Goal: Task Accomplishment & Management: Manage account settings

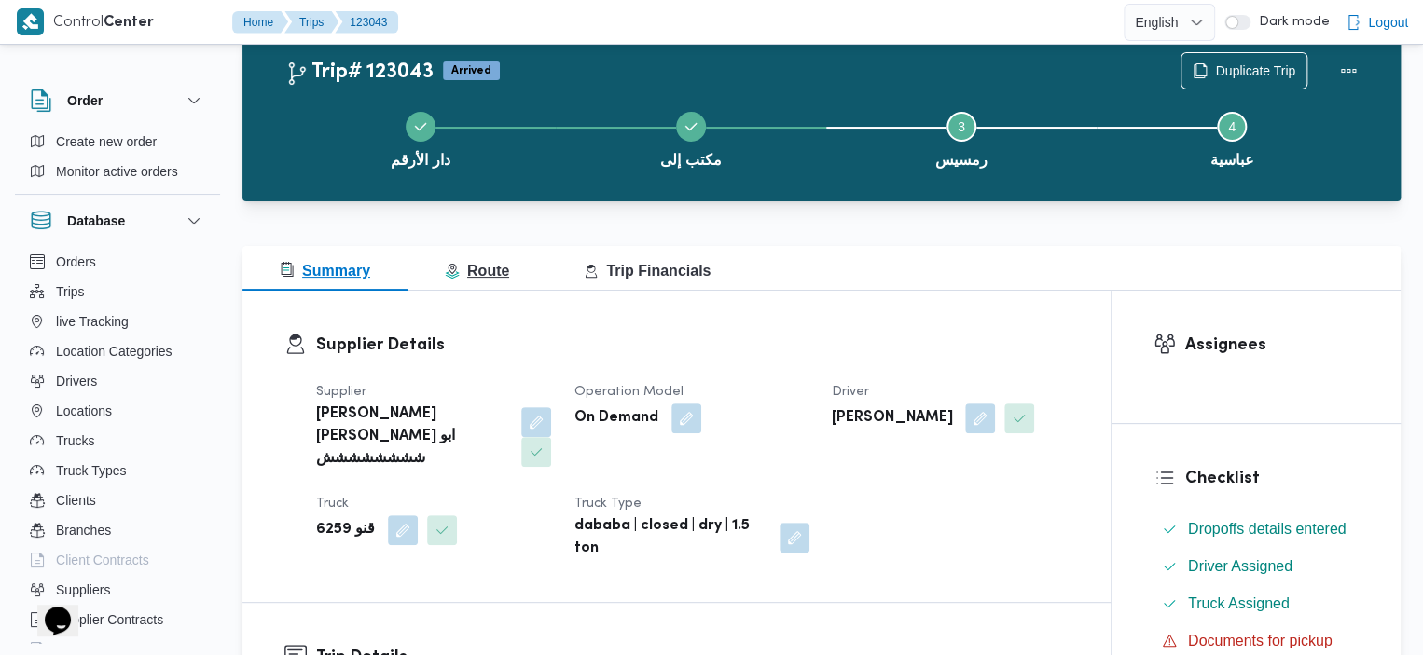
click at [496, 263] on span "Route" at bounding box center [477, 271] width 64 height 16
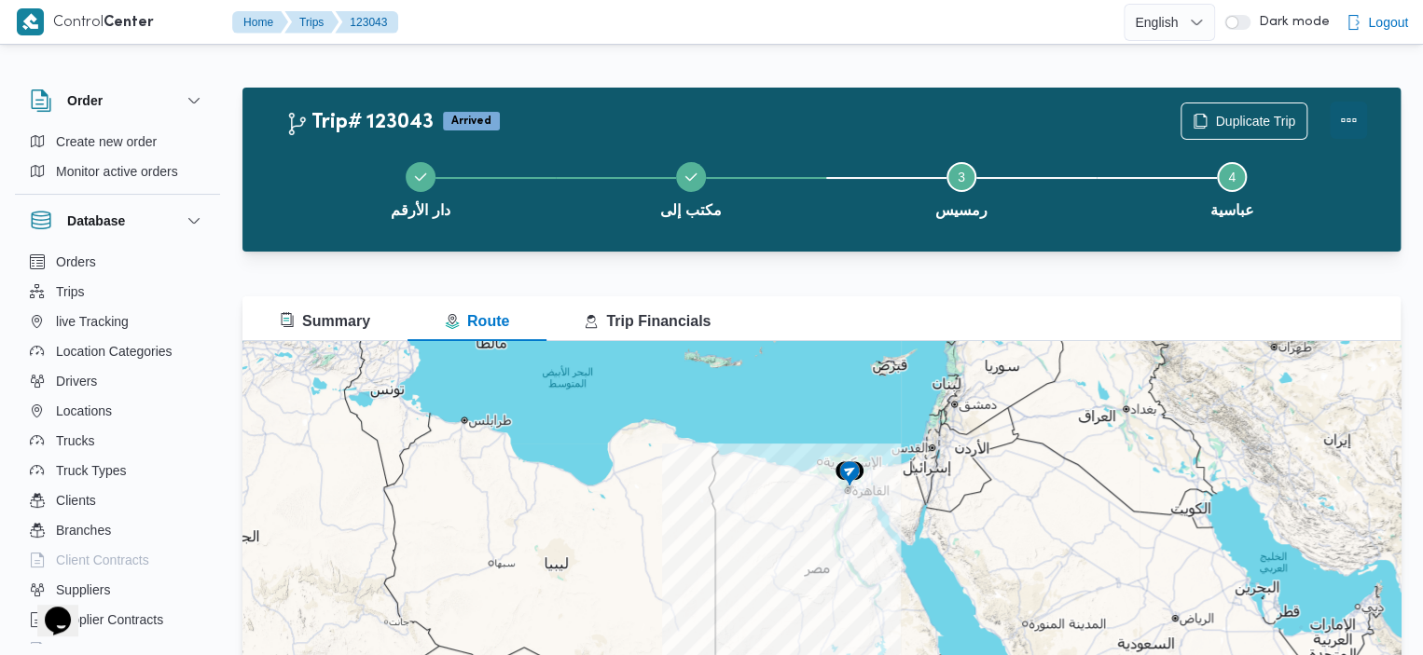
click at [1342, 131] on button "Actions" at bounding box center [1347, 120] width 37 height 37
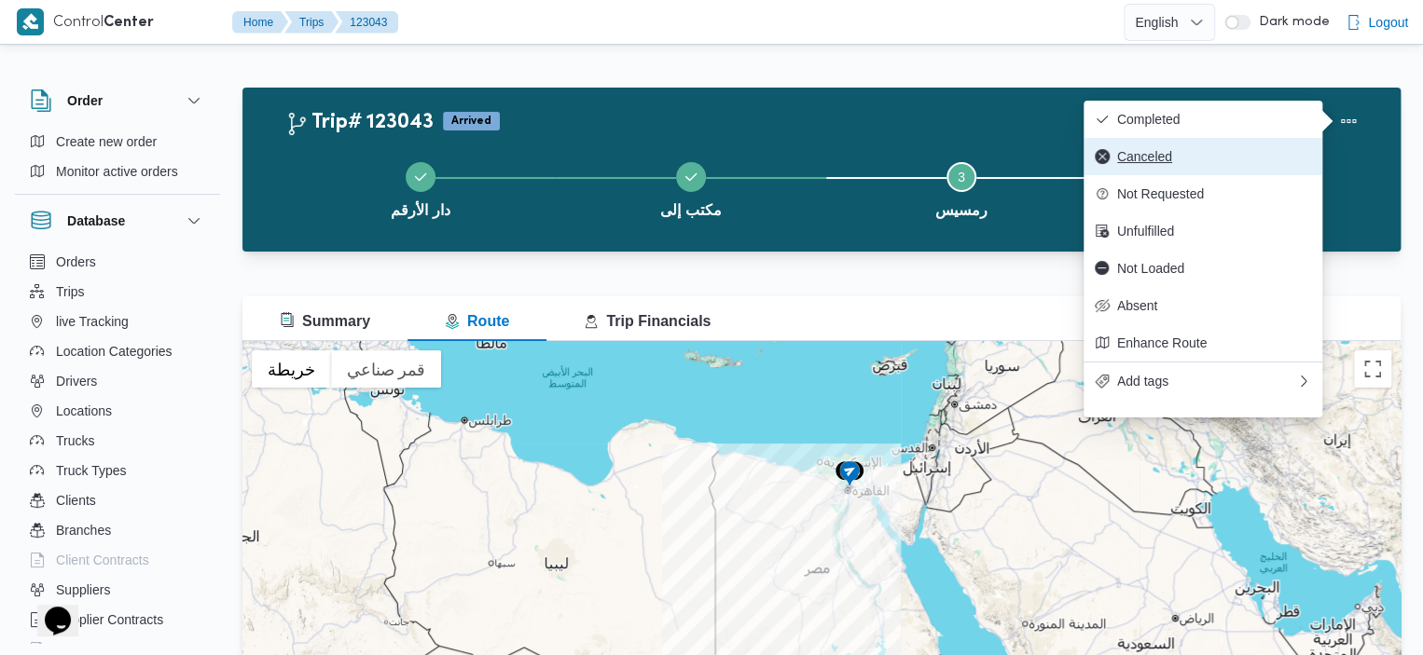
click at [1172, 155] on span "Canceled" at bounding box center [1214, 156] width 194 height 15
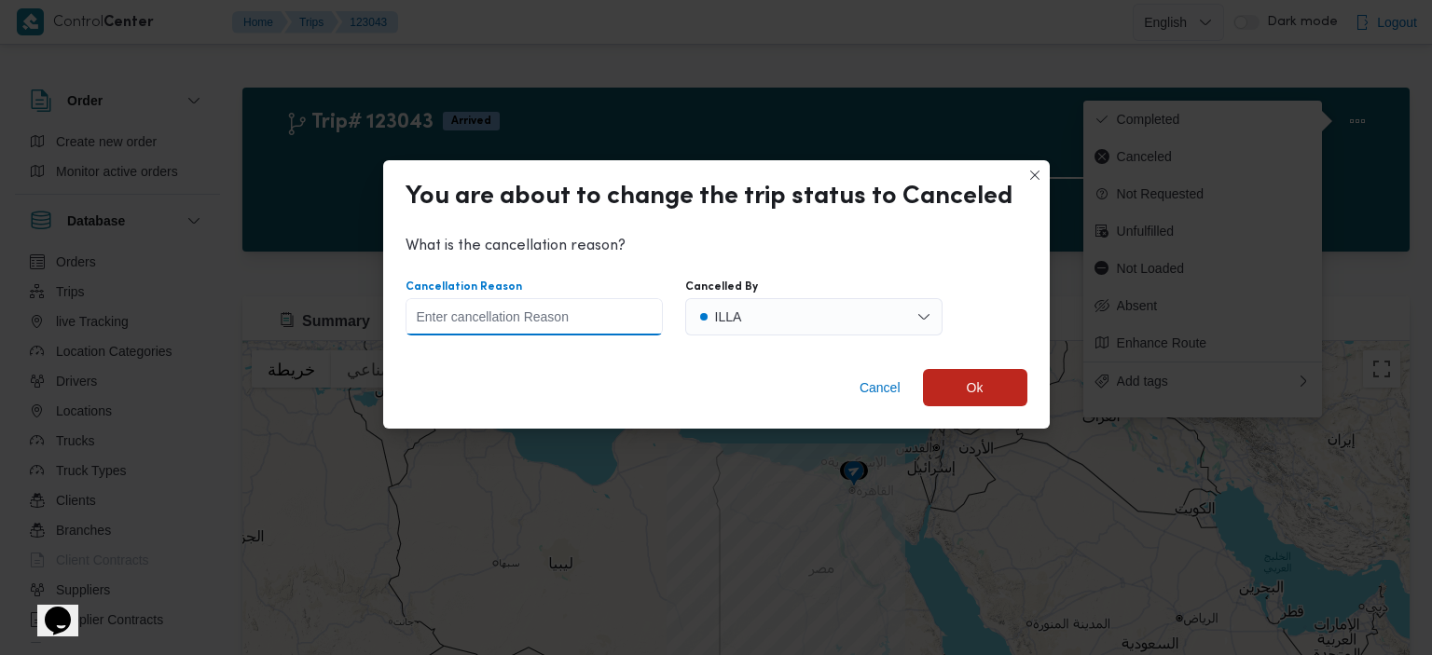
click at [593, 319] on input "Cancellation Reason" at bounding box center [534, 316] width 257 height 37
type input "ز"
click at [951, 379] on span "Ok" at bounding box center [975, 386] width 104 height 37
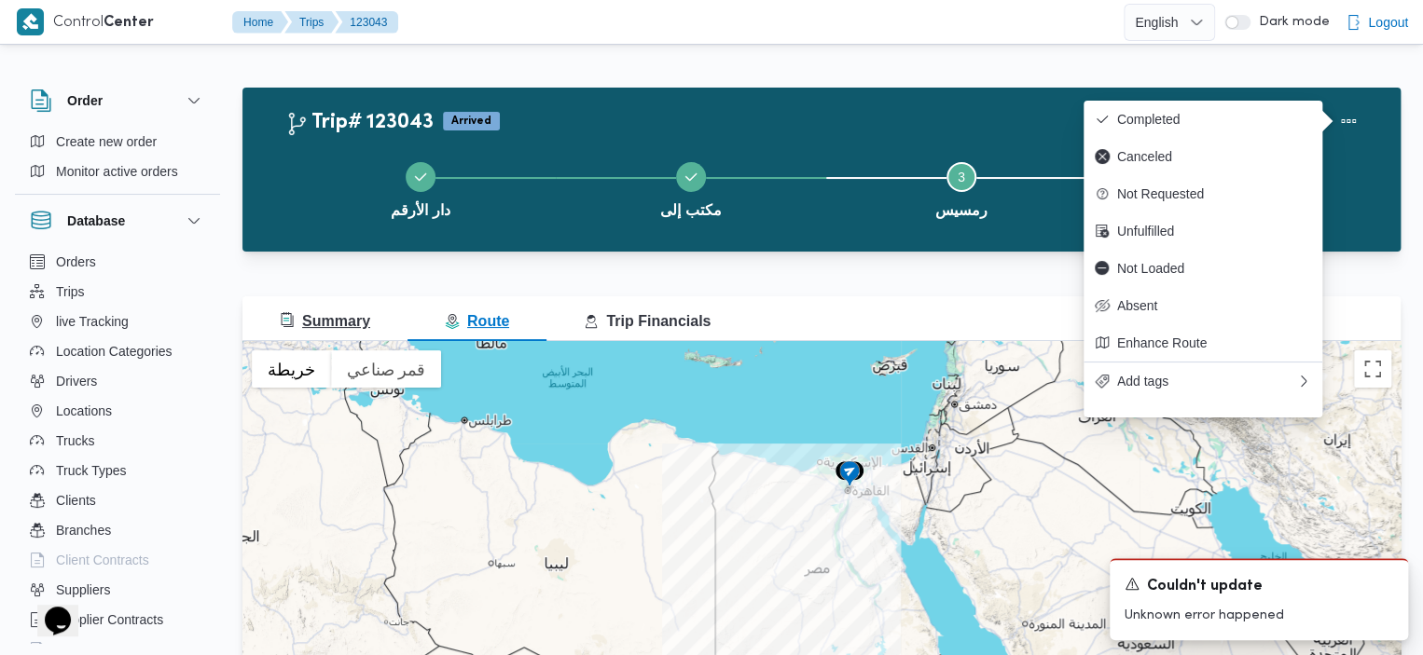
click at [373, 312] on button "Summary" at bounding box center [324, 318] width 165 height 45
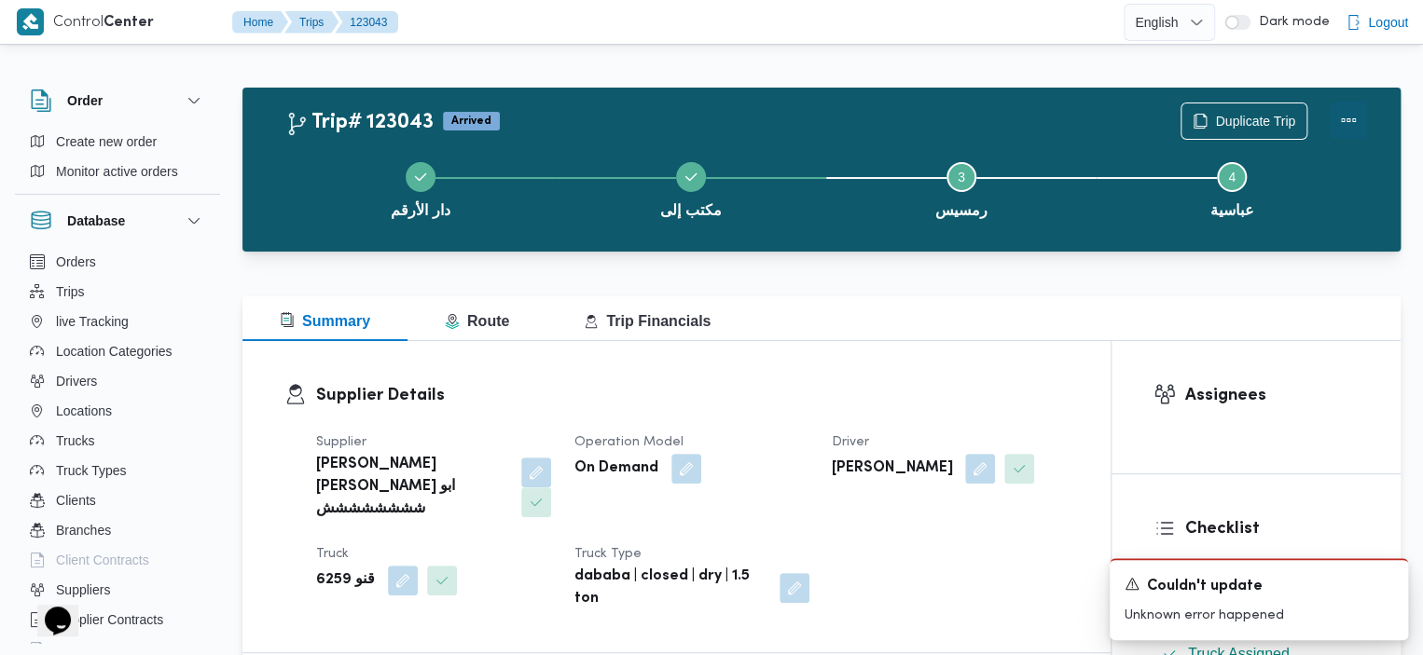
click at [1338, 117] on button "Actions" at bounding box center [1347, 120] width 37 height 37
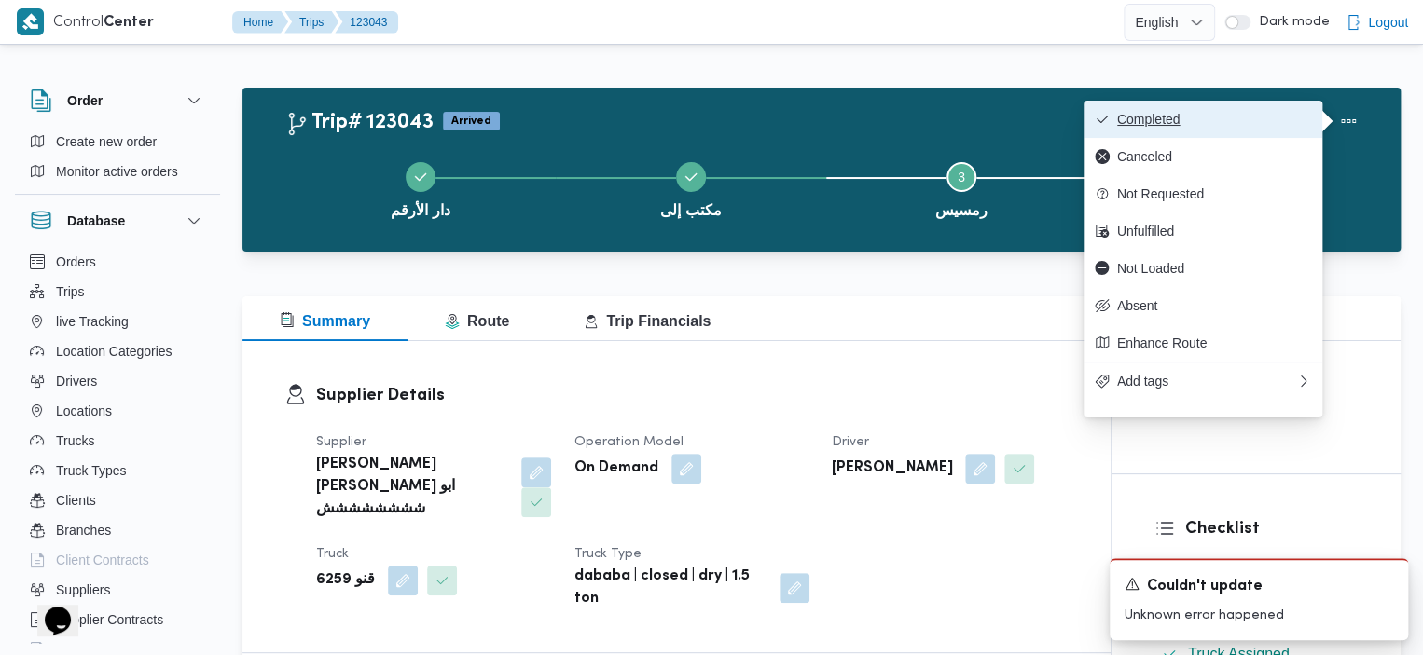
click at [1223, 115] on span "Completed" at bounding box center [1214, 119] width 194 height 15
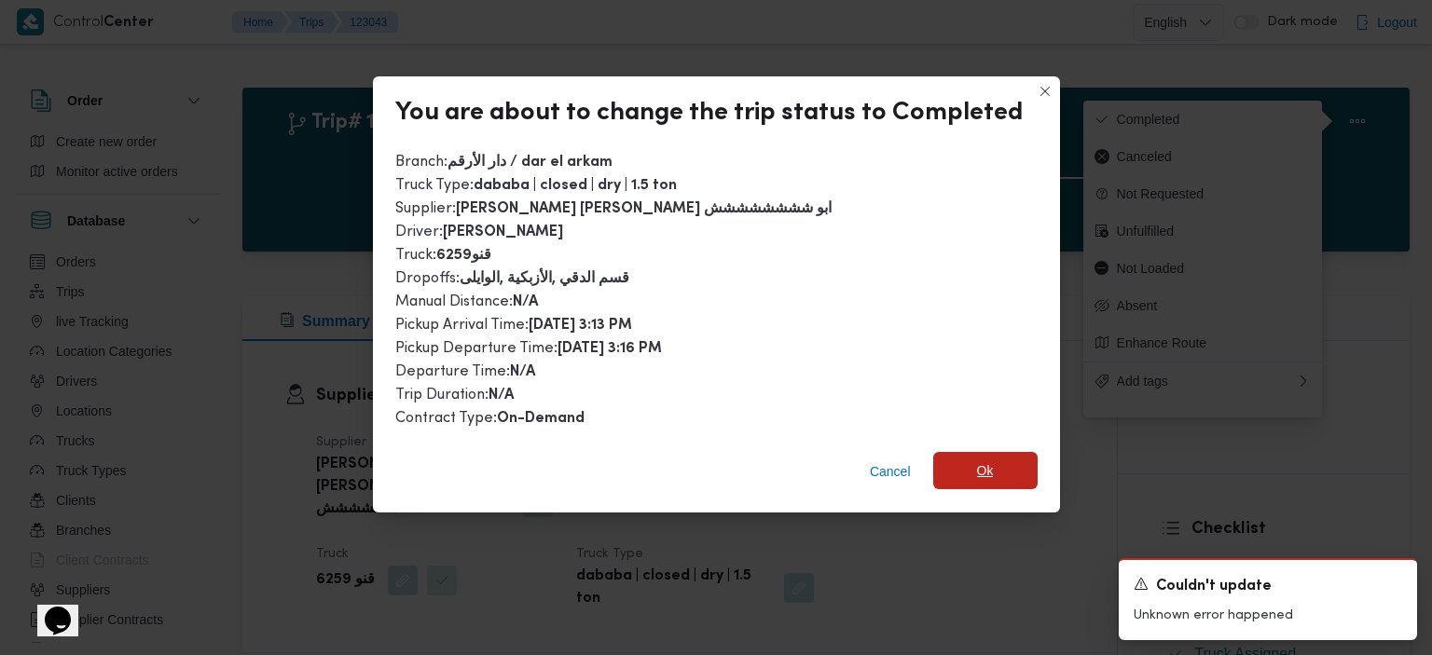
click at [996, 461] on span "Ok" at bounding box center [985, 470] width 104 height 37
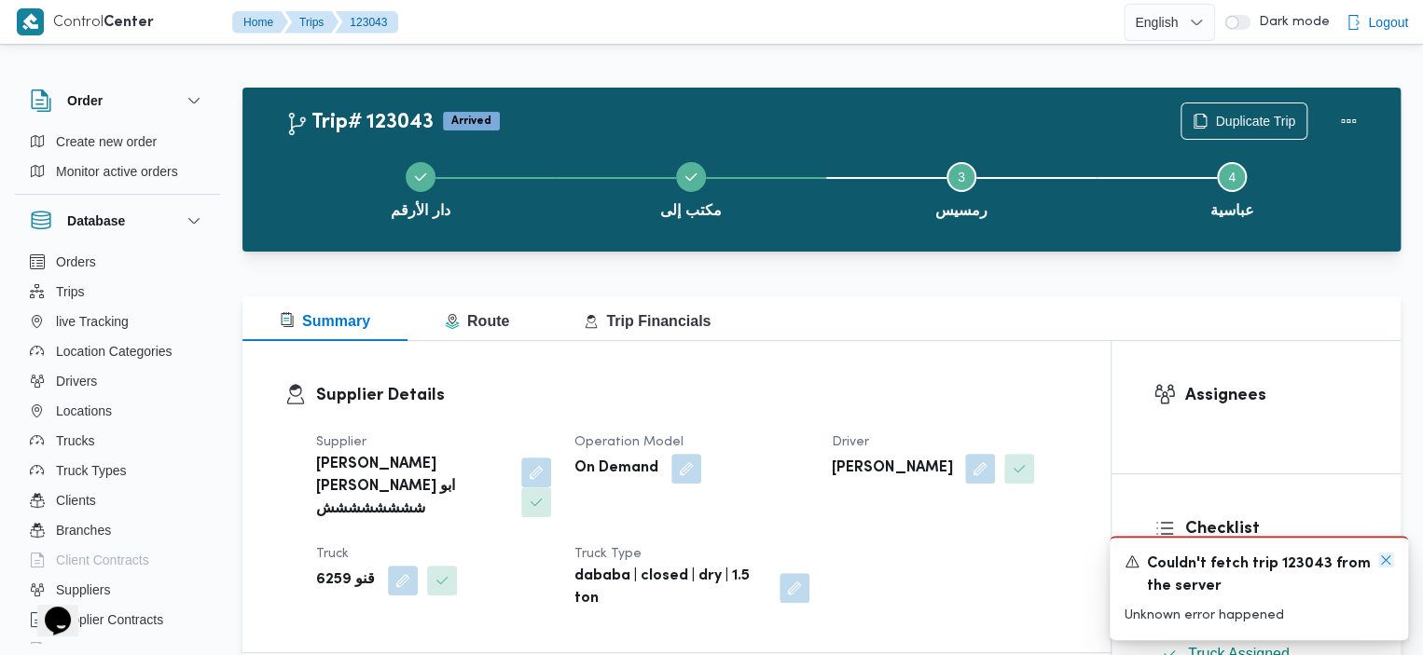
click at [1381, 560] on icon "Dismiss toast" at bounding box center [1385, 560] width 15 height 15
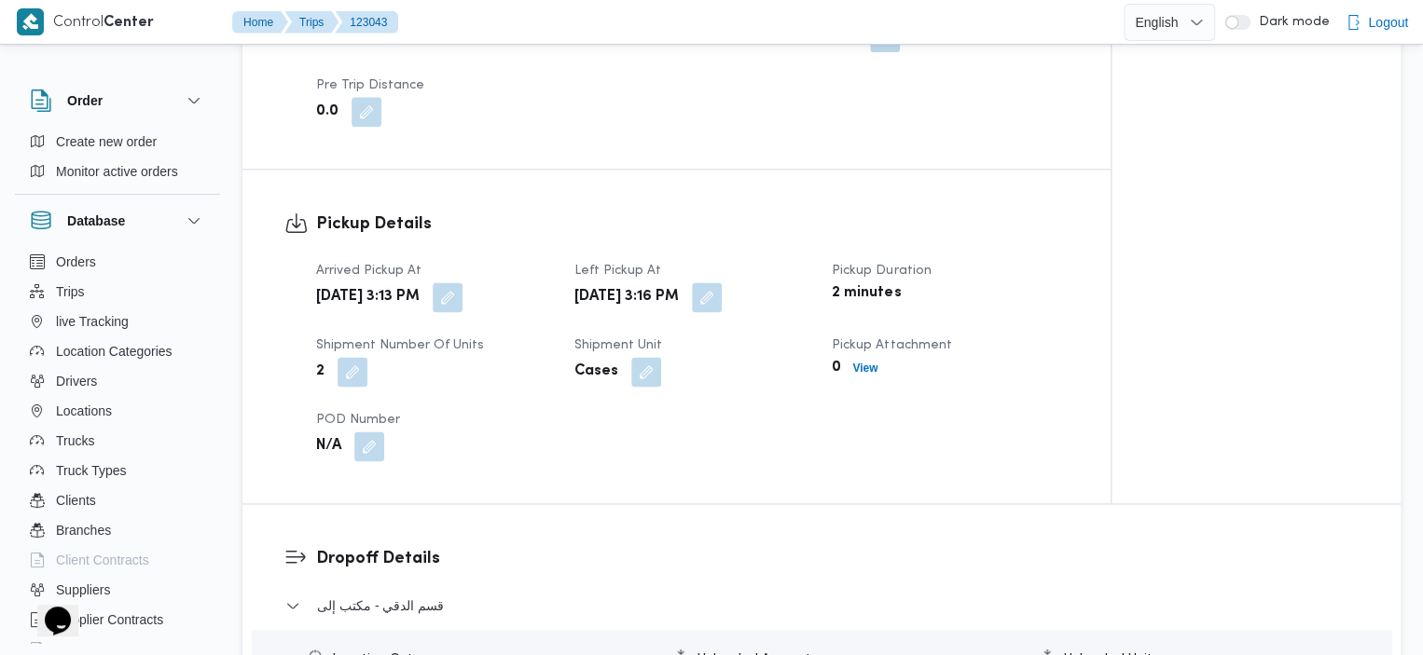
scroll to position [1720, 0]
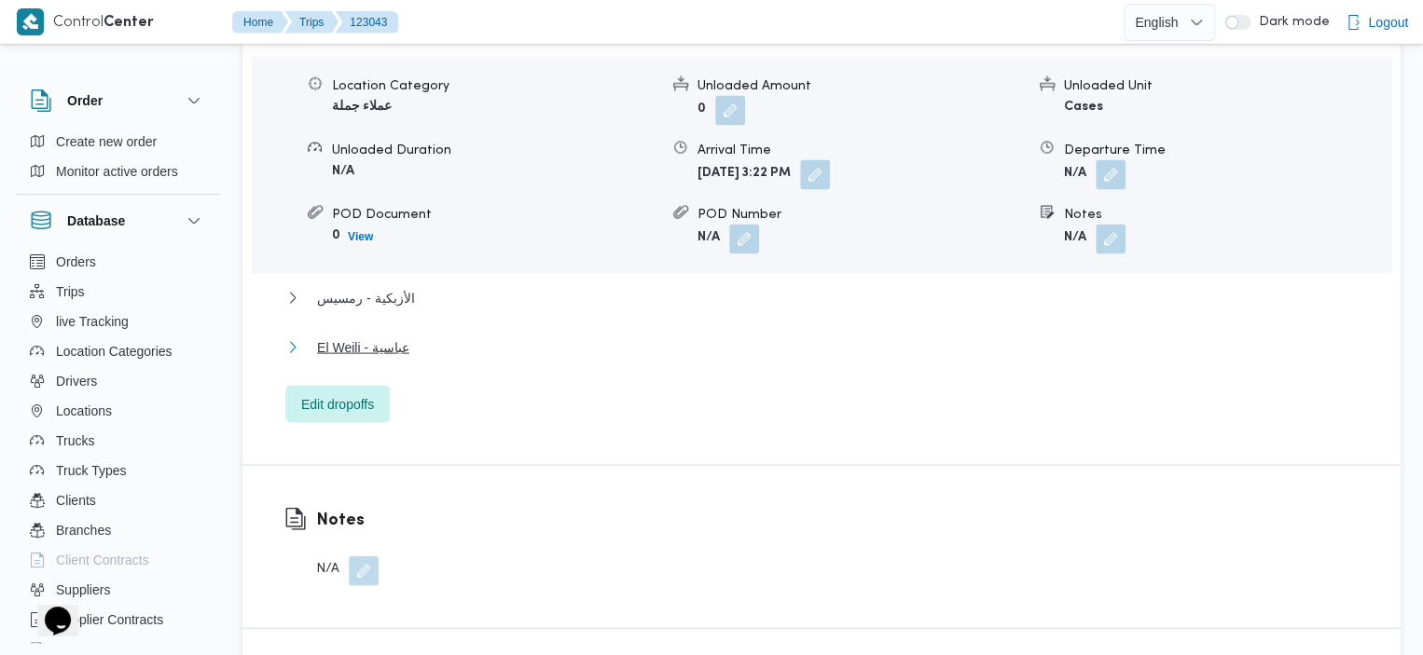
click at [369, 336] on span "El Weili - عباسية" at bounding box center [363, 347] width 92 height 22
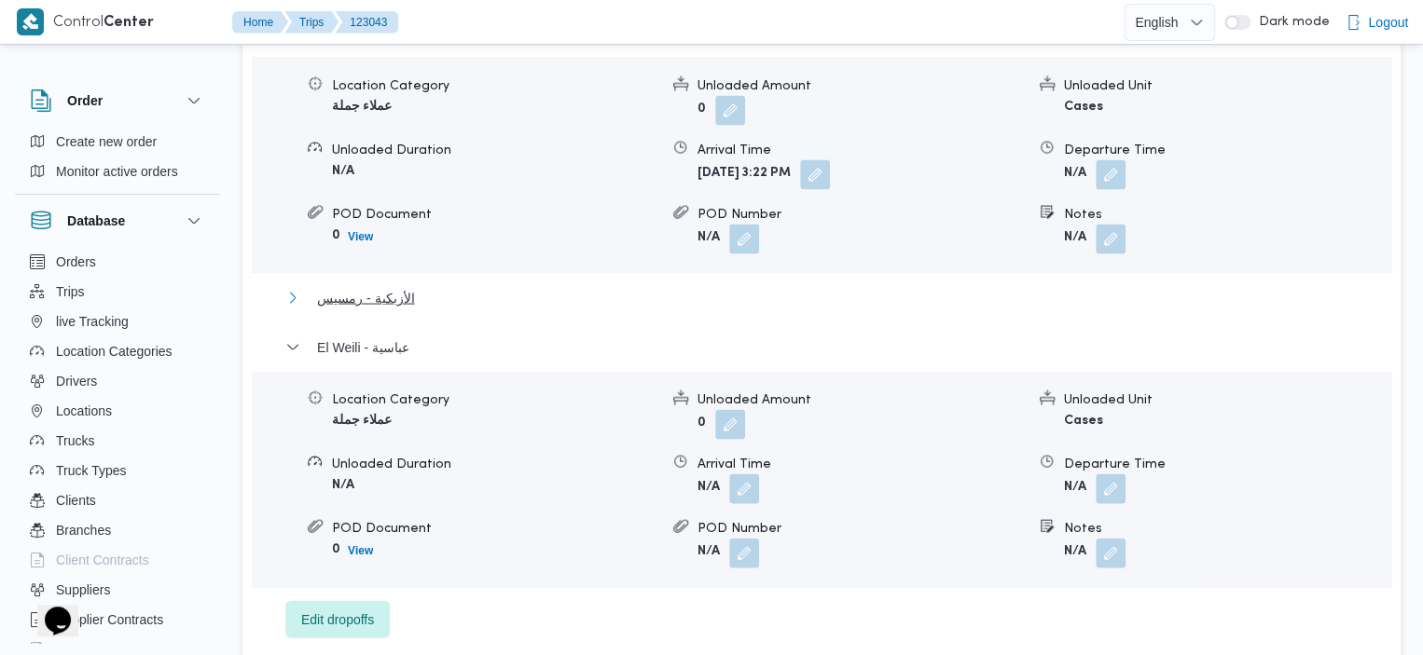
click at [379, 286] on span "الأزبكية - رمسيس" at bounding box center [365, 297] width 97 height 22
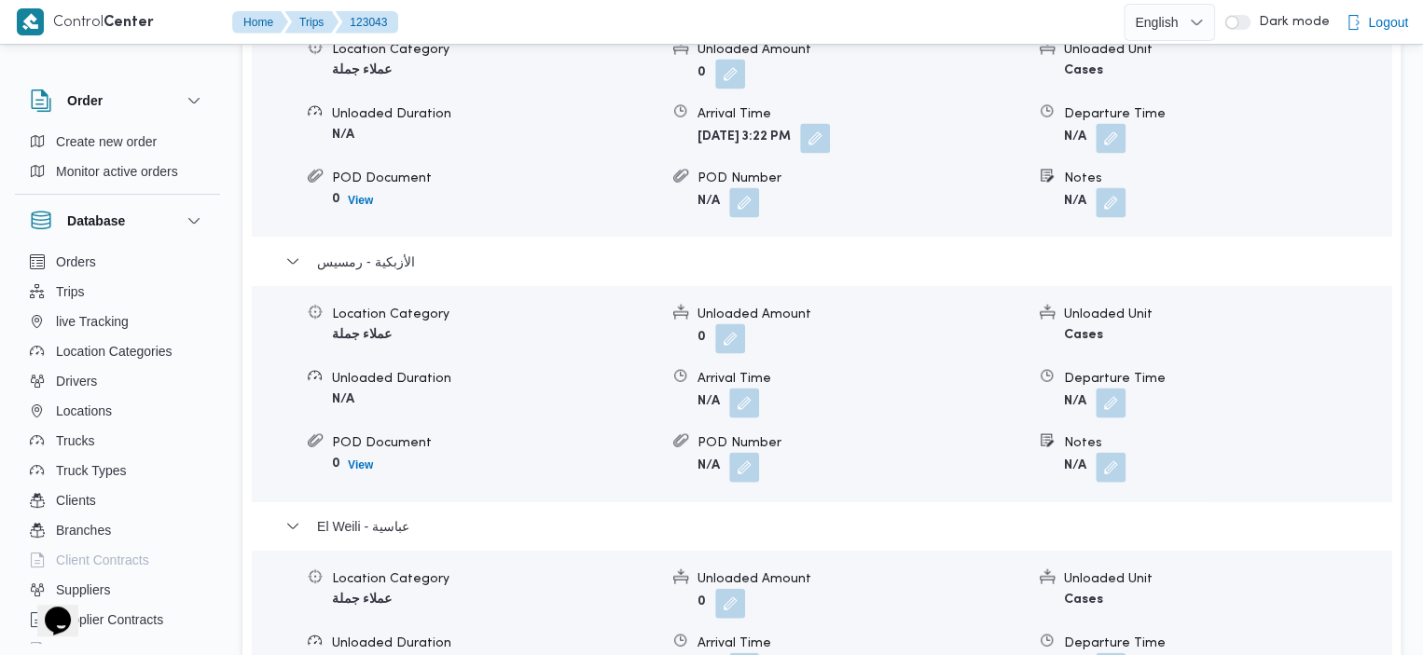
scroll to position [1757, 0]
click at [1421, 116] on div "Order Create new order Monitor active orders Database Orders Trips live Trackin…" at bounding box center [711, 179] width 1423 height 3754
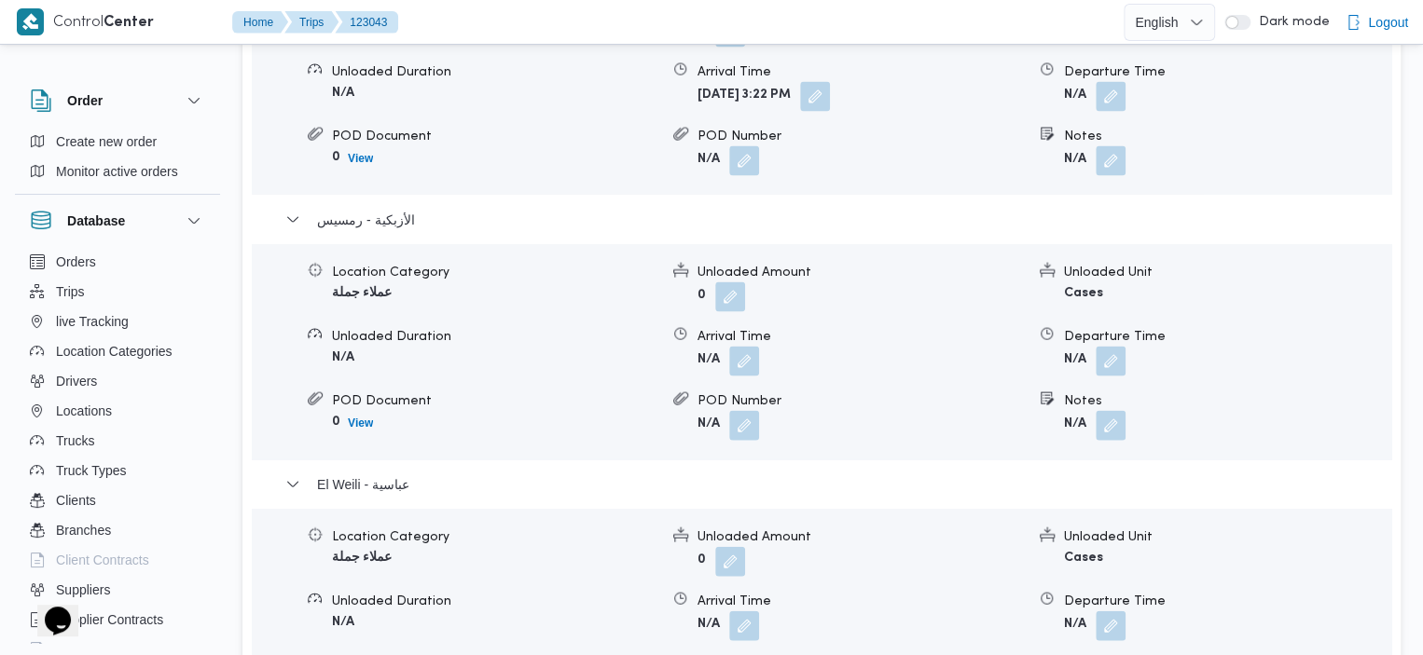
scroll to position [1244, 0]
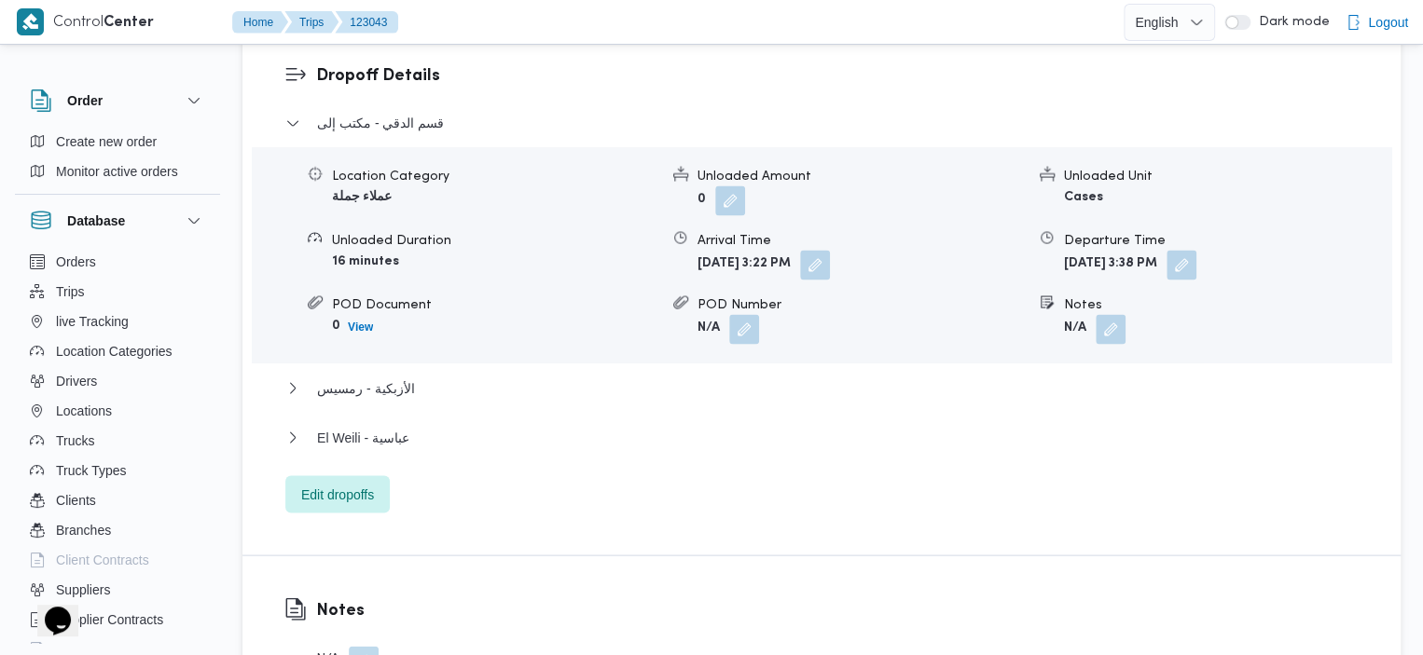
scroll to position [1637, 0]
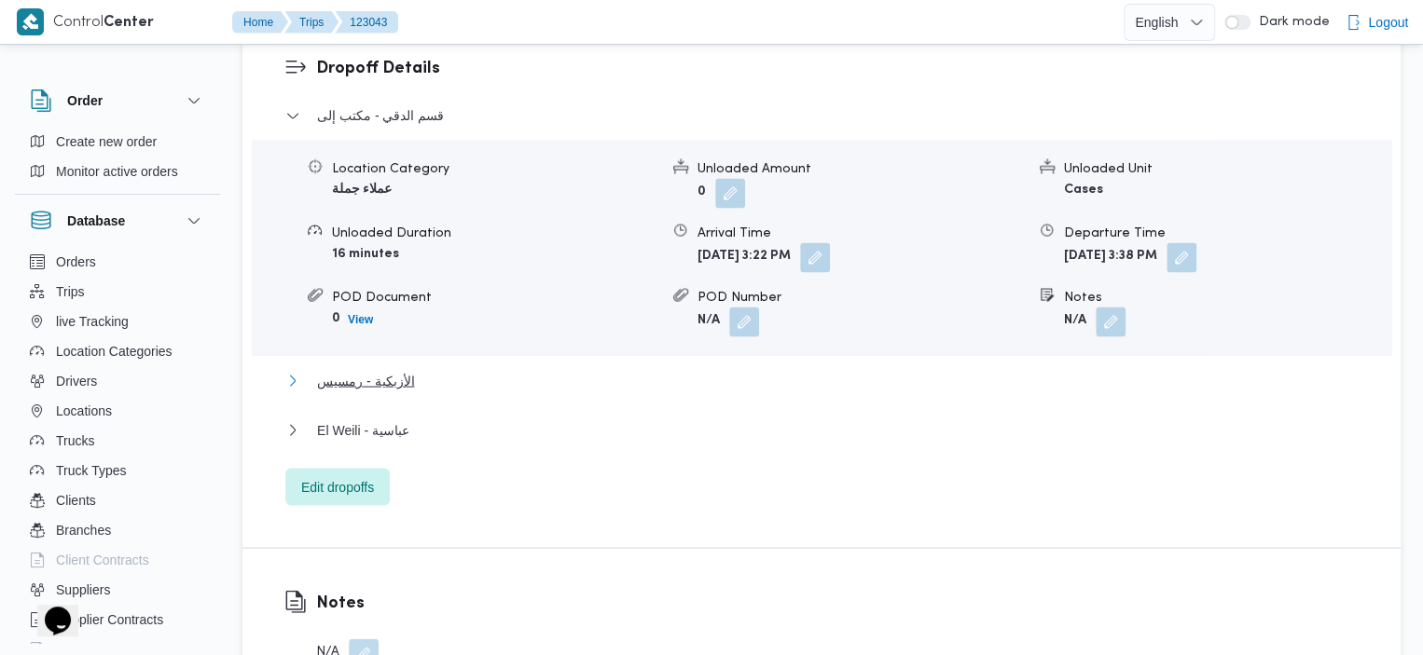
click at [385, 369] on span "الأزبكية - رمسيس" at bounding box center [365, 380] width 97 height 22
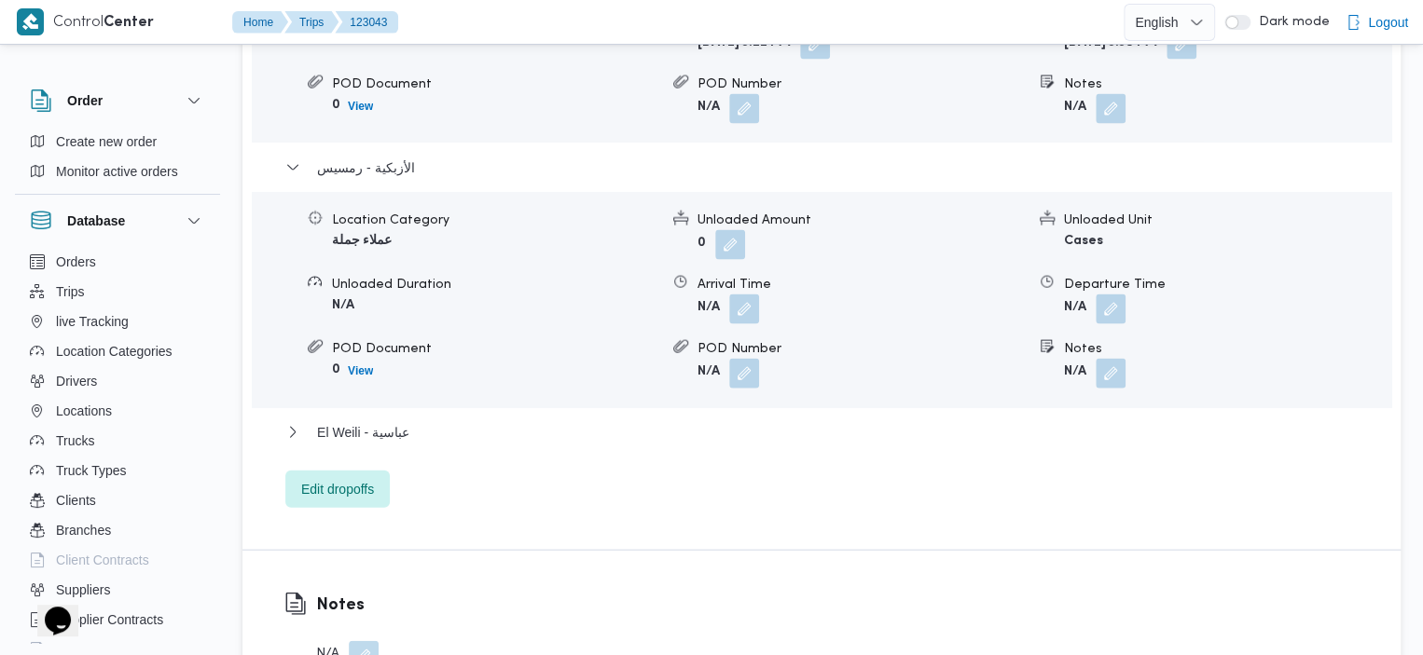
scroll to position [1741, 0]
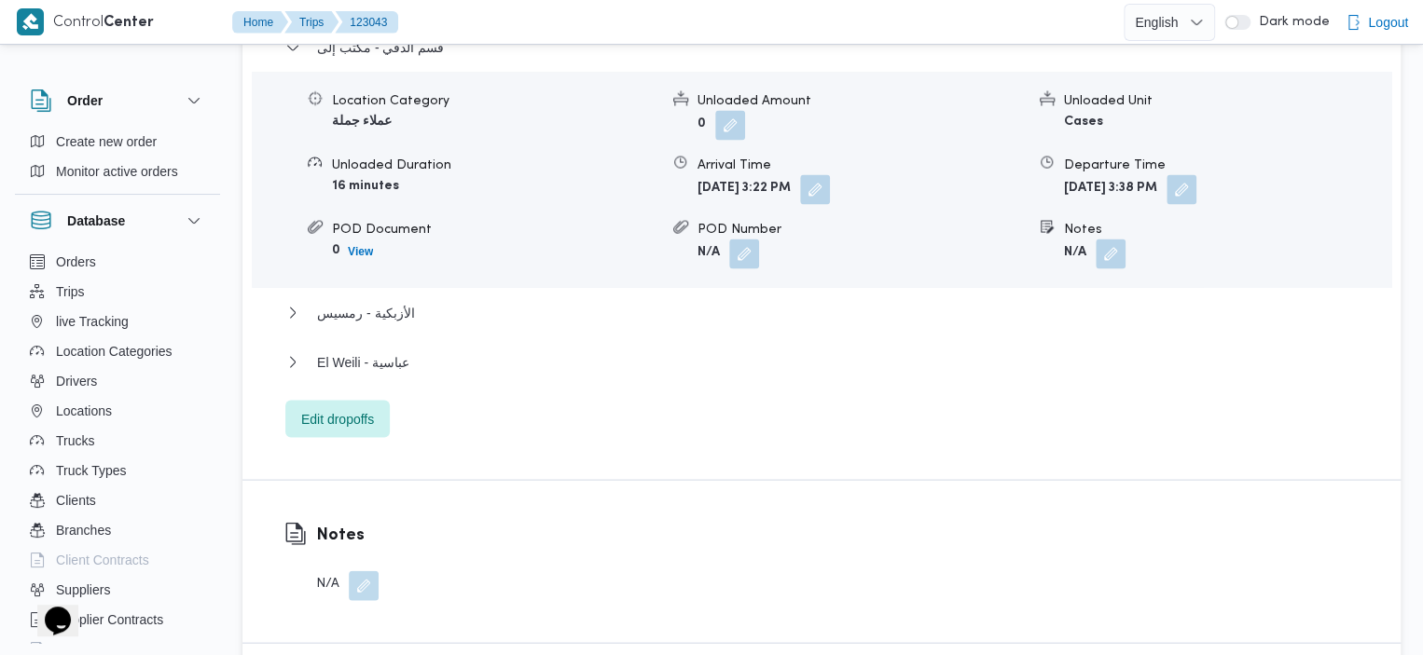
scroll to position [1697, 0]
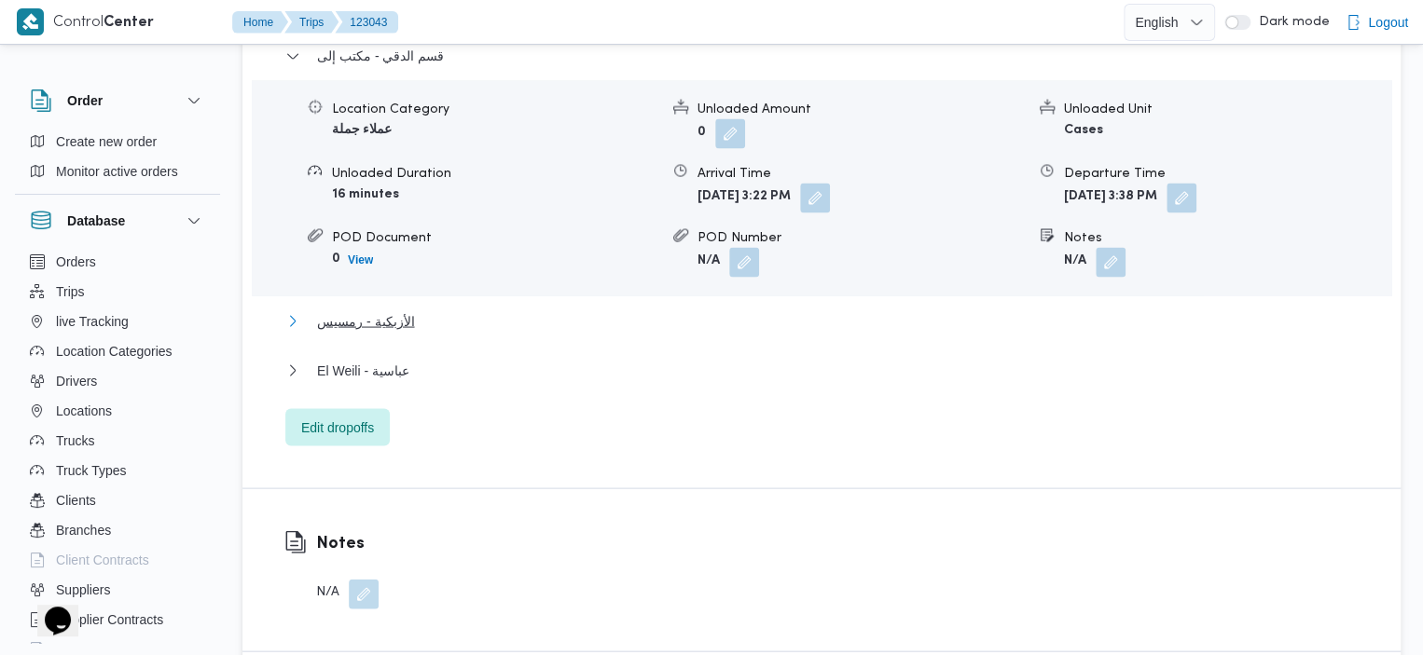
click at [399, 310] on span "الأزبكية - رمسيس" at bounding box center [365, 321] width 97 height 22
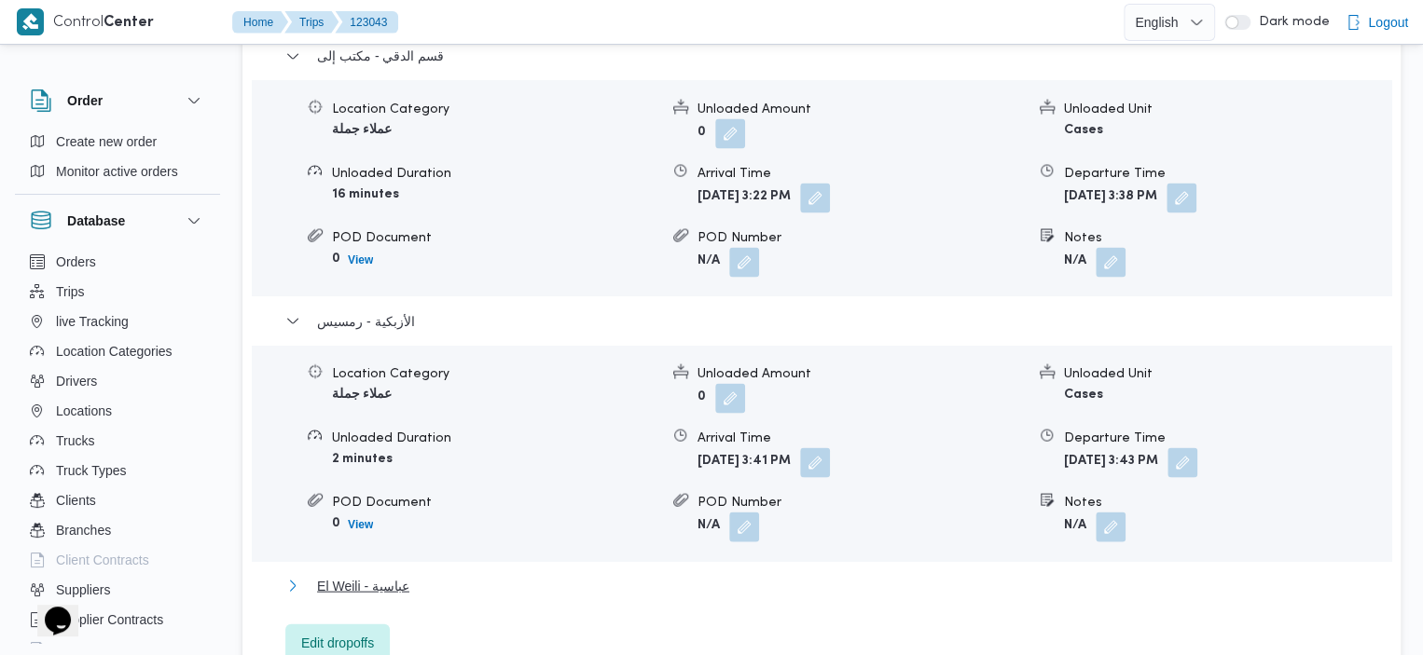
click at [386, 574] on span "El Weili - عباسية" at bounding box center [363, 585] width 92 height 22
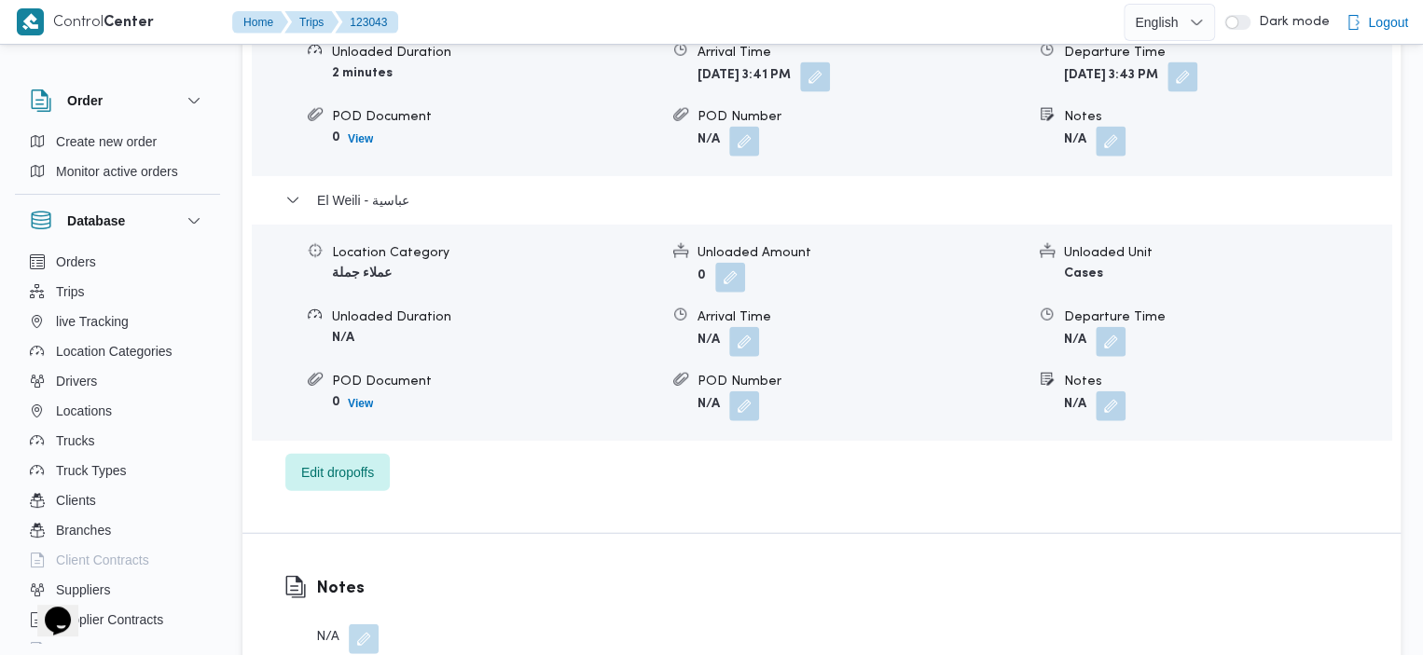
scroll to position [2054, 0]
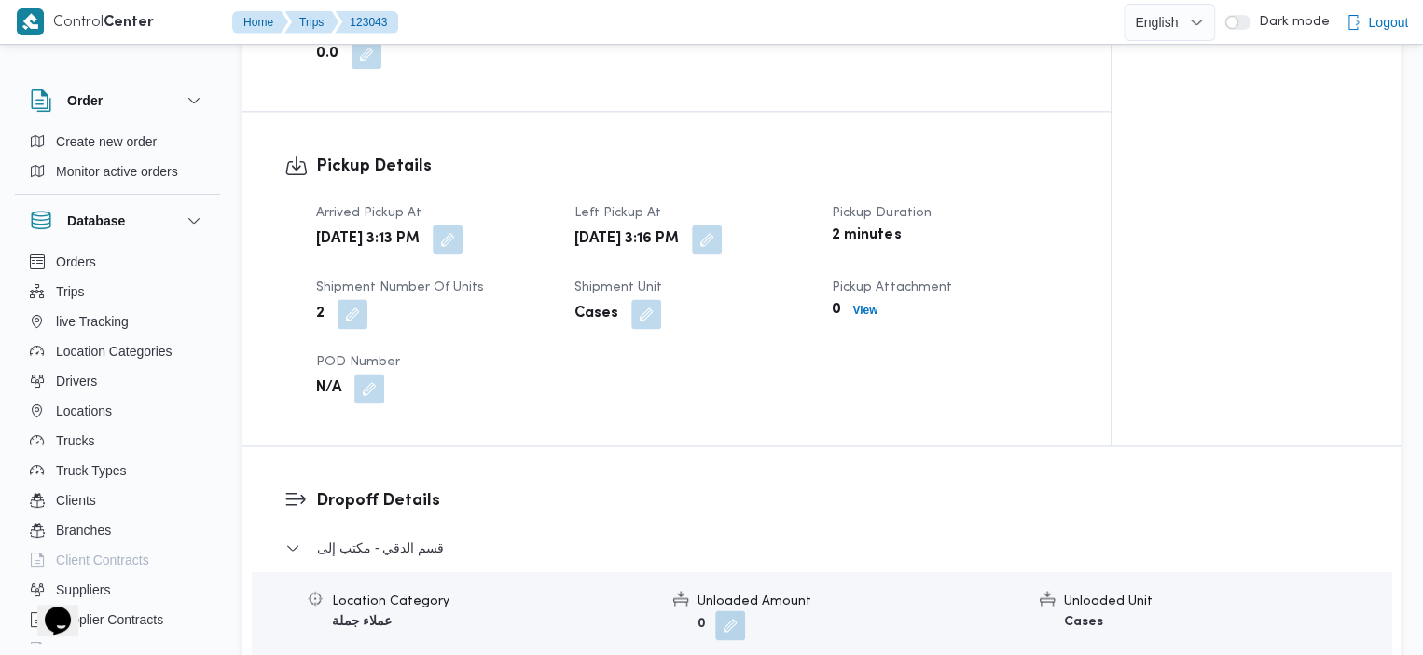
scroll to position [1771, 0]
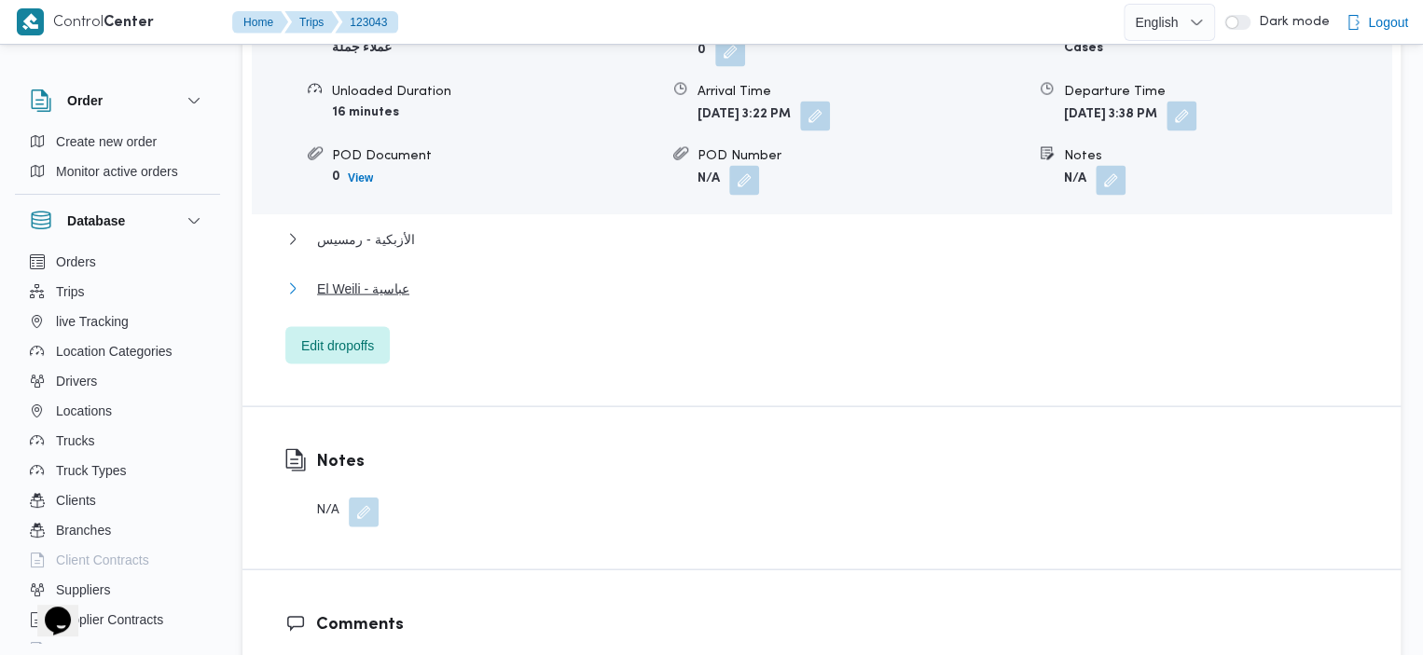
click at [367, 277] on span "El Weili - عباسية" at bounding box center [363, 288] width 92 height 22
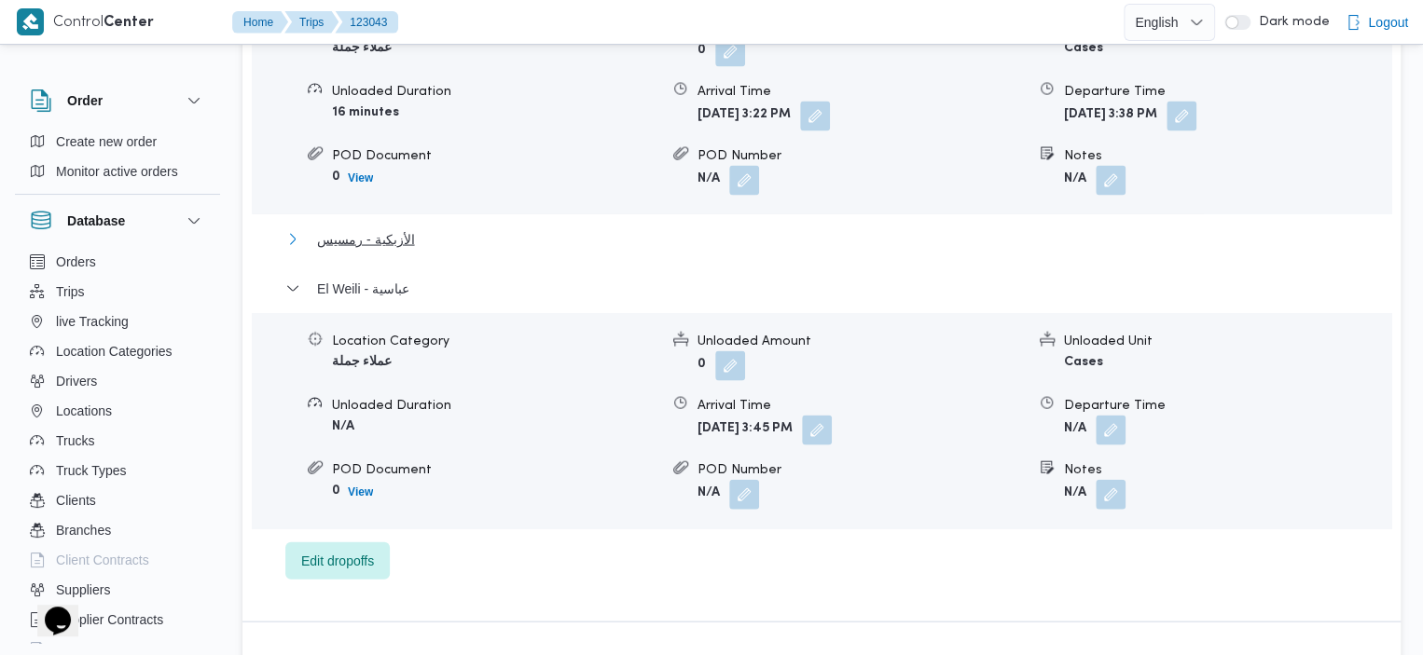
click at [373, 227] on span "الأزبكية - رمسيس" at bounding box center [365, 238] width 97 height 22
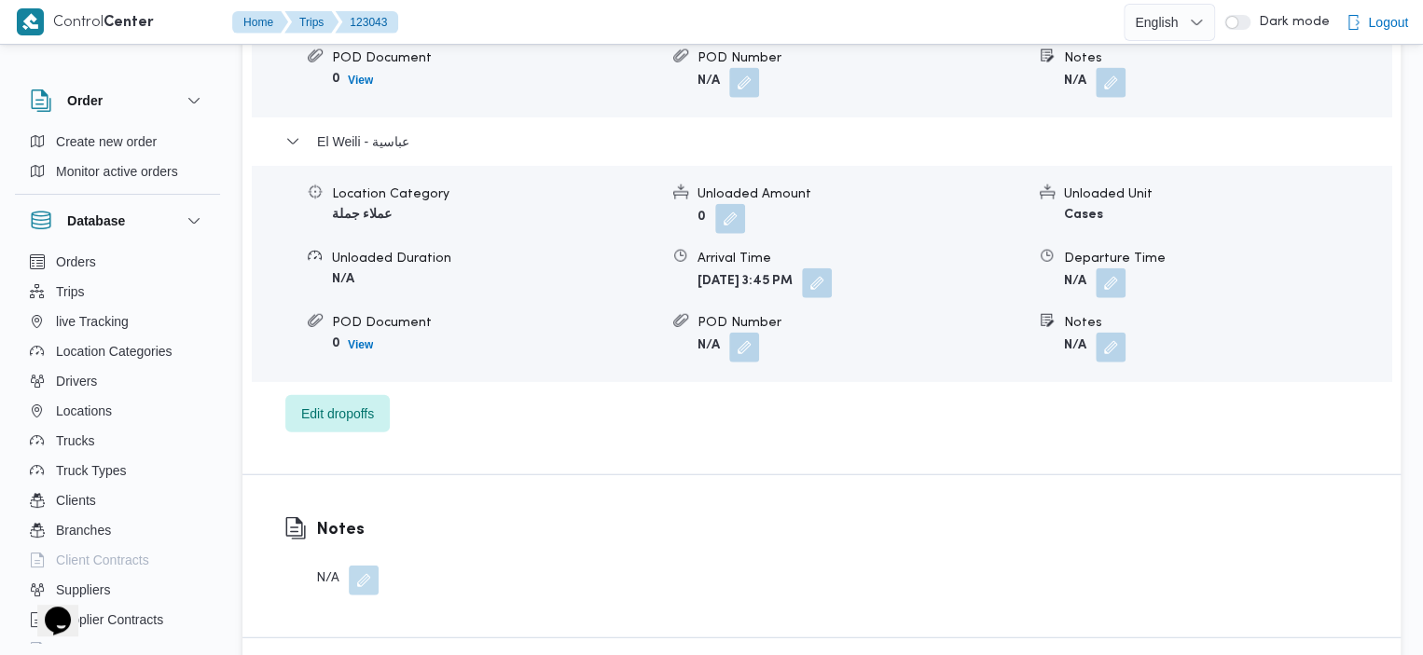
scroll to position [2127, 0]
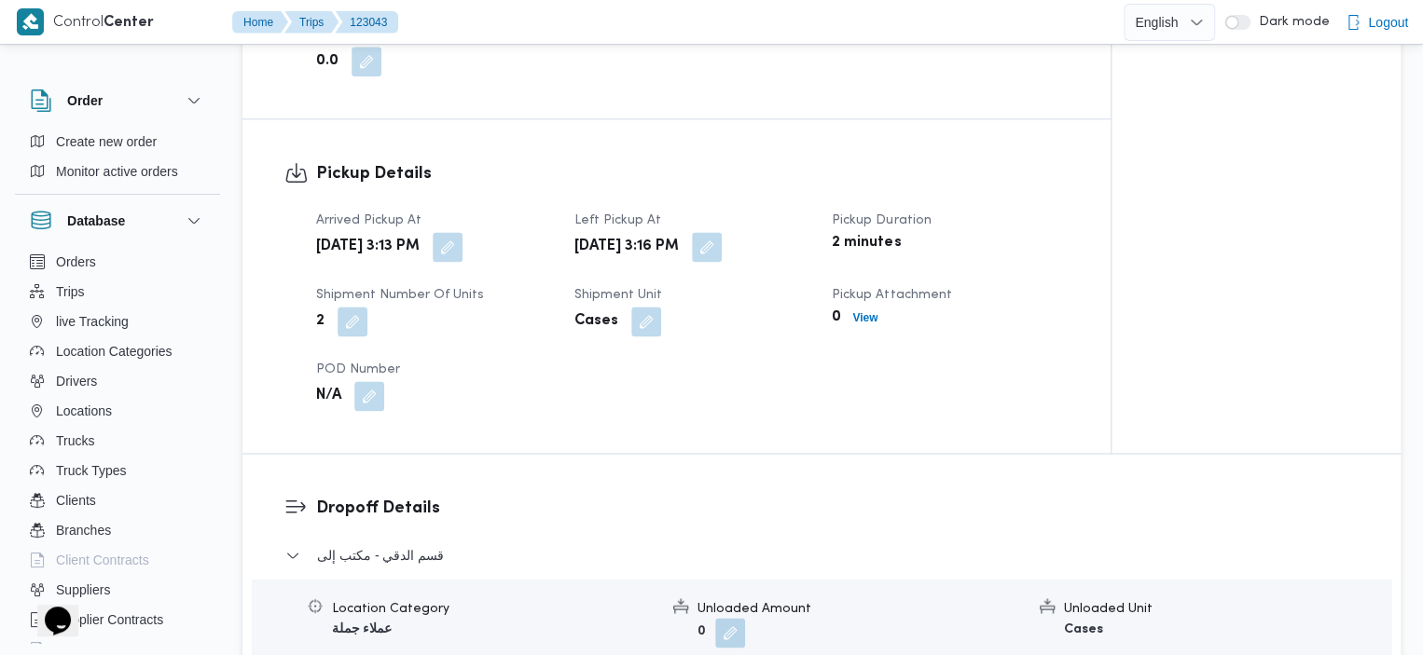
scroll to position [1771, 0]
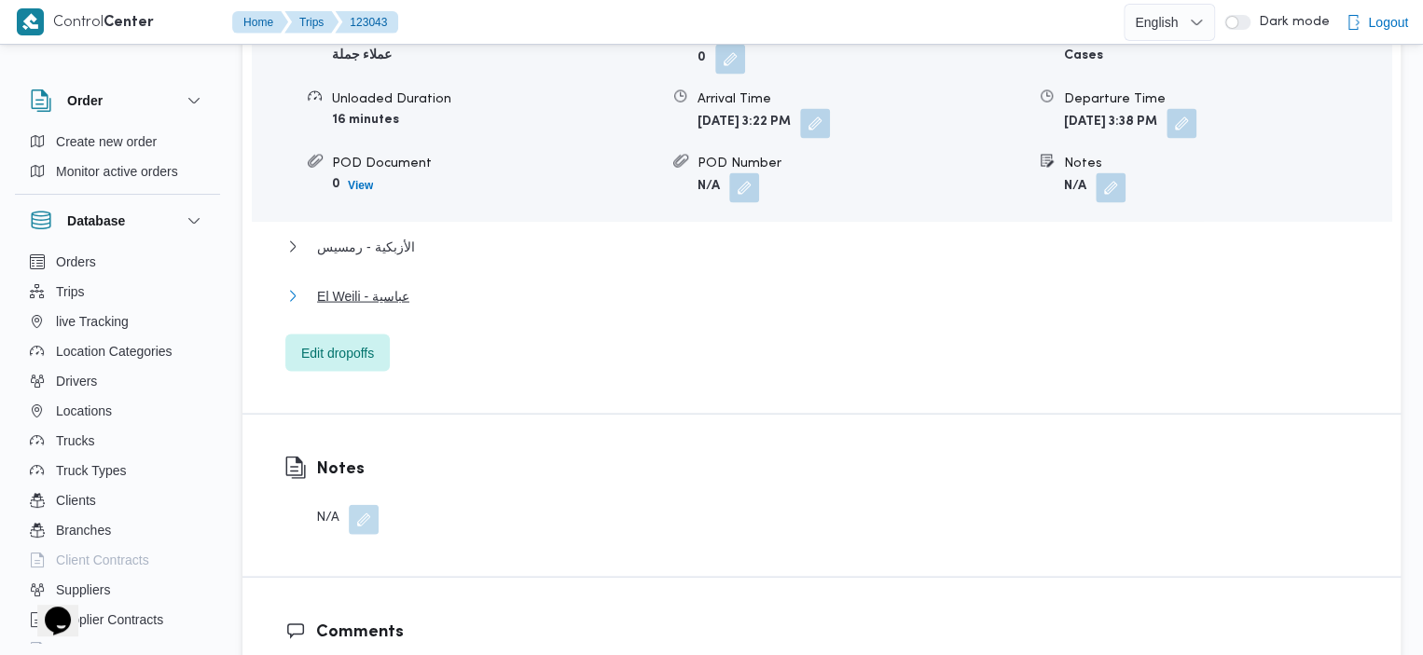
click at [370, 284] on span "El Weili - عباسية" at bounding box center [363, 295] width 92 height 22
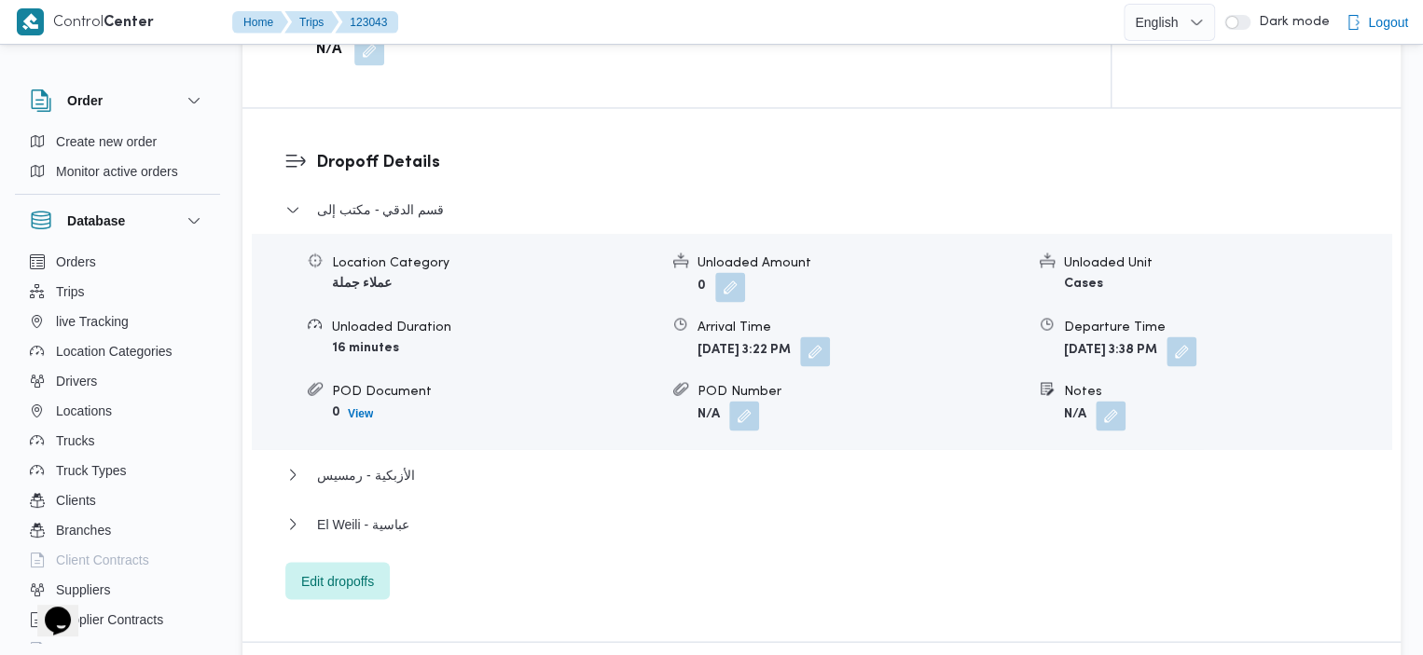
scroll to position [1555, 0]
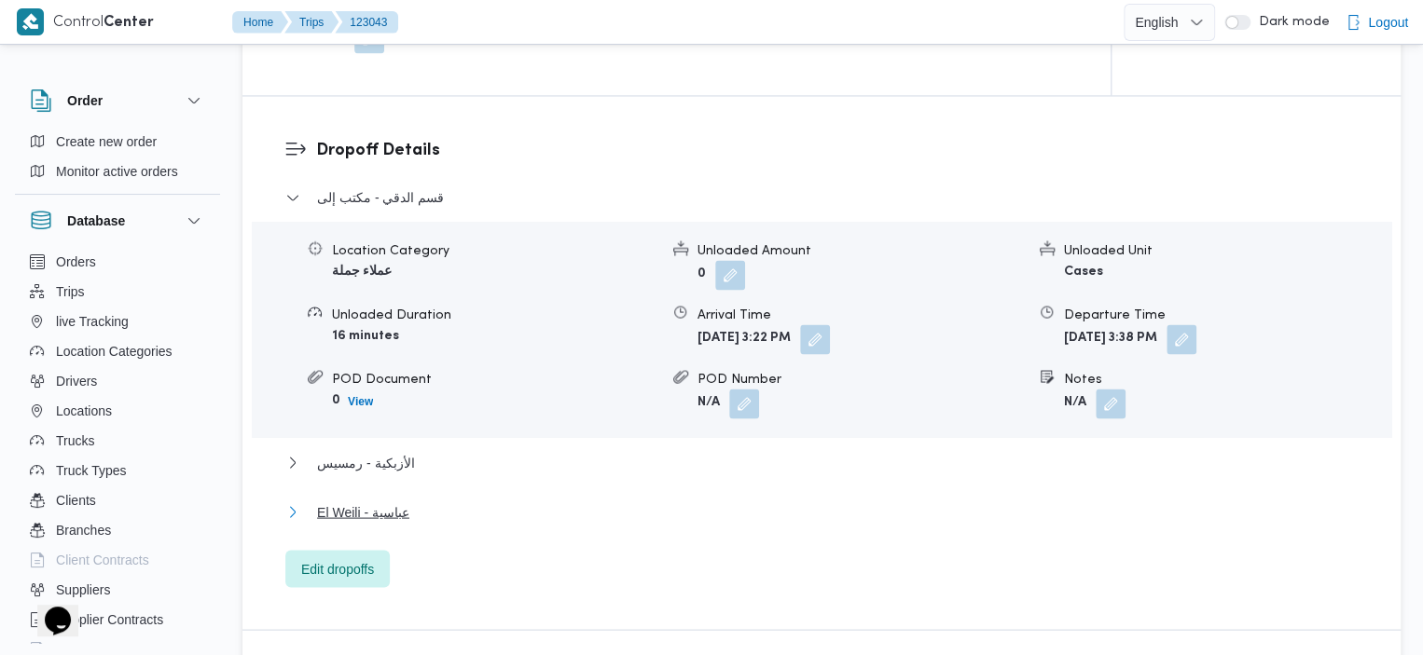
click at [369, 501] on span "El Weili - عباسية" at bounding box center [363, 512] width 92 height 22
